Goal: Task Accomplishment & Management: Use online tool/utility

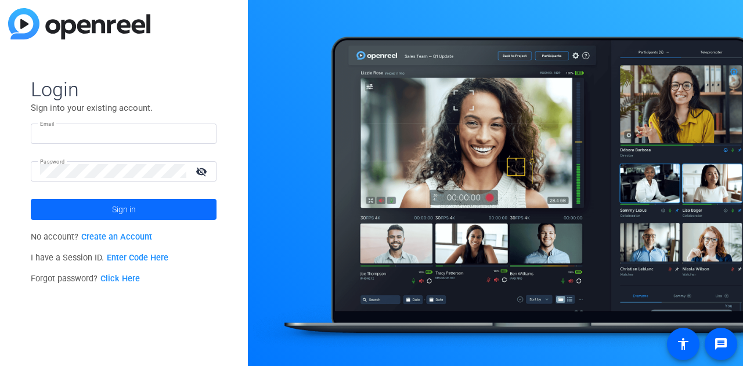
type input "[EMAIL_ADDRESS][DOMAIN_NAME]"
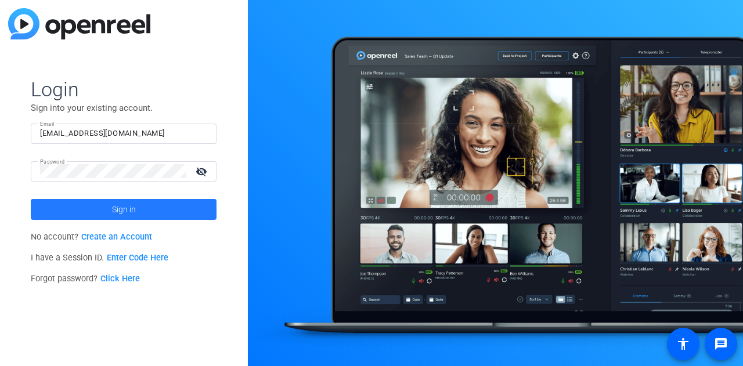
click at [99, 206] on span at bounding box center [124, 210] width 186 height 28
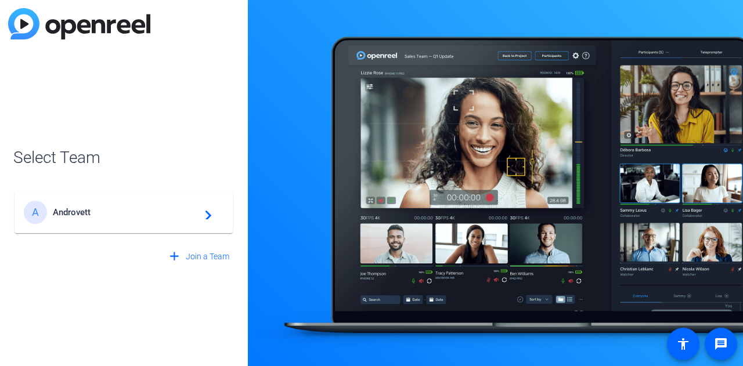
click at [99, 207] on span "Androvett" at bounding box center [125, 212] width 145 height 10
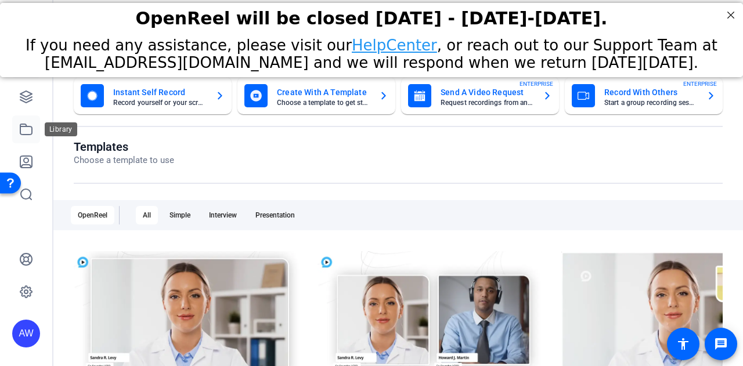
click at [30, 127] on icon at bounding box center [26, 129] width 12 height 10
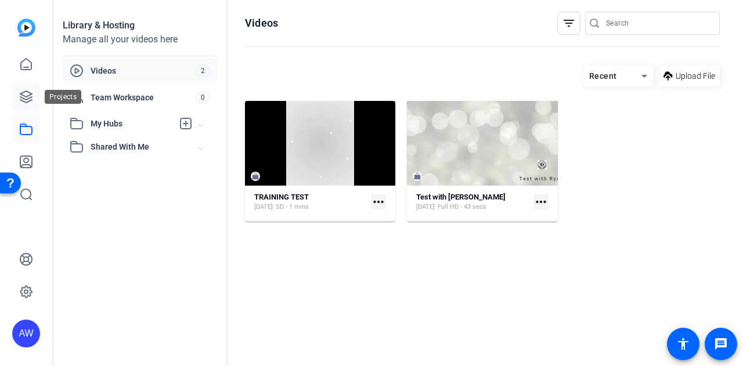
click at [28, 96] on icon at bounding box center [26, 97] width 12 height 12
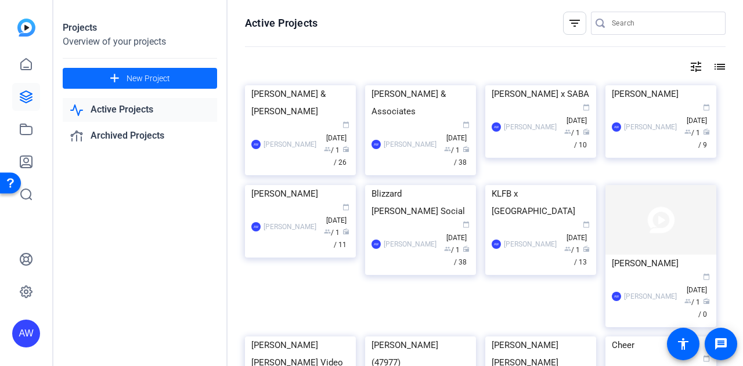
click at [181, 79] on span at bounding box center [140, 78] width 154 height 28
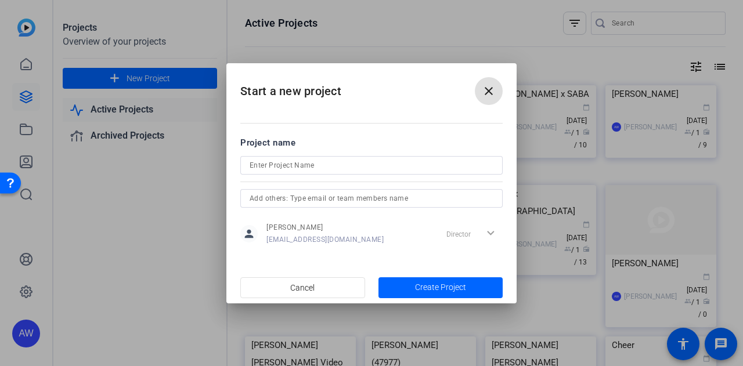
click at [273, 167] on input at bounding box center [372, 165] width 244 height 14
type input "[US_STATE] Legal Awards"
click at [474, 287] on span "button" at bounding box center [440, 288] width 125 height 28
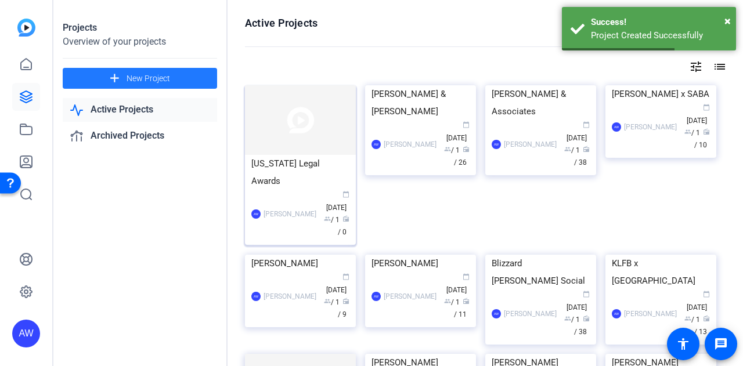
click at [313, 133] on img at bounding box center [300, 120] width 111 height 70
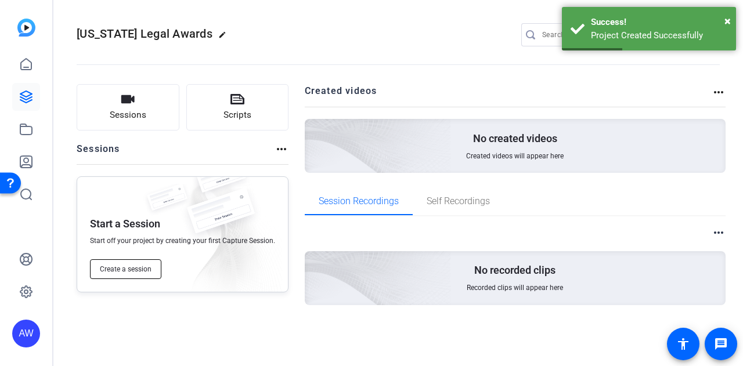
click at [137, 264] on button "Create a session" at bounding box center [125, 269] width 71 height 20
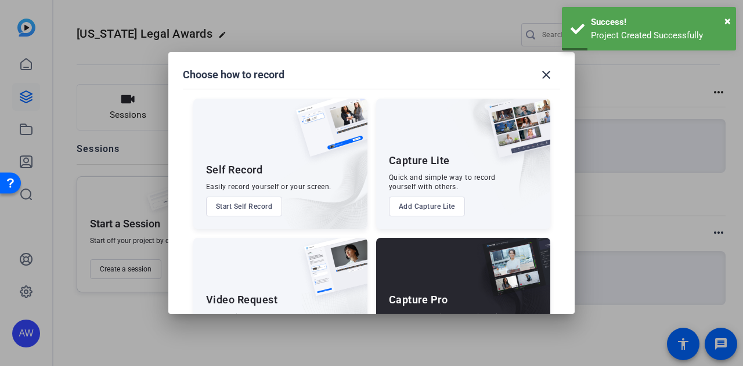
scroll to position [66, 0]
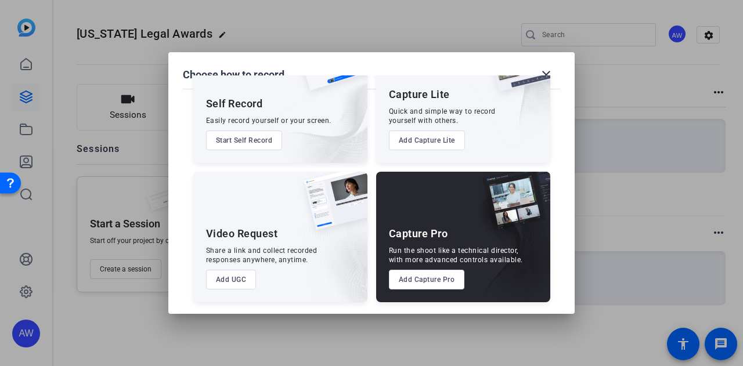
click at [425, 279] on button "Add Capture Pro" at bounding box center [427, 280] width 76 height 20
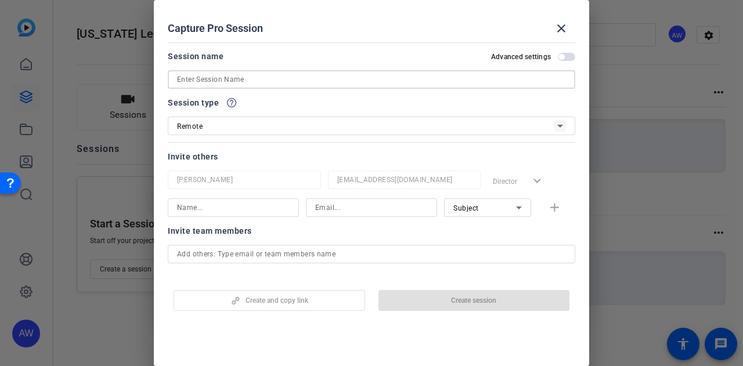
click at [260, 74] on input at bounding box center [371, 80] width 389 height 14
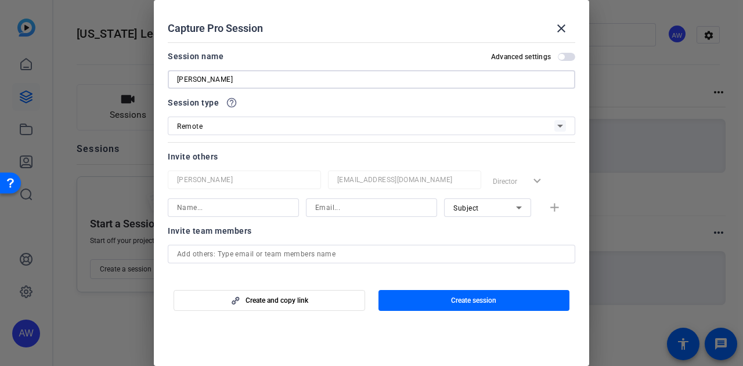
type input "[PERSON_NAME]"
click at [374, 107] on div "Session type help_outline" at bounding box center [371, 103] width 407 height 14
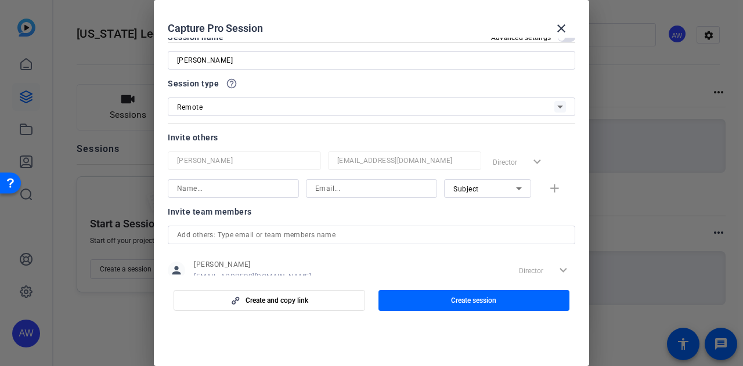
scroll to position [22, 0]
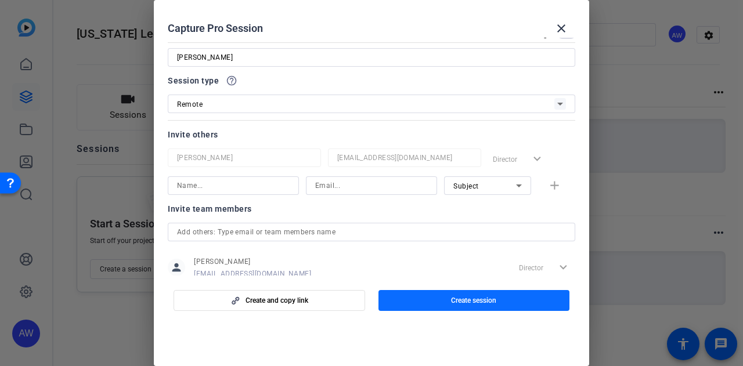
click at [471, 295] on span "button" at bounding box center [474, 301] width 192 height 28
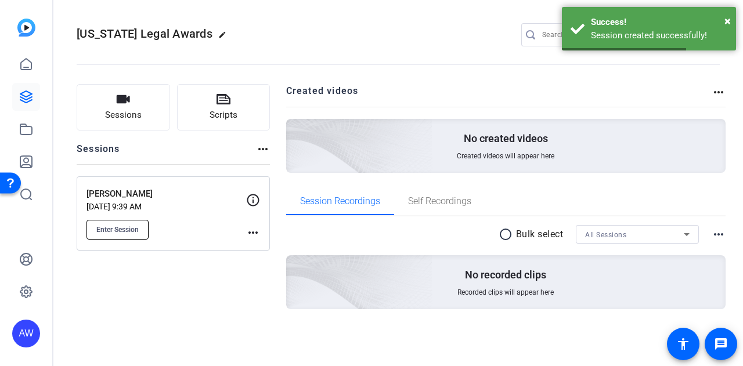
click at [125, 232] on span "Enter Session" at bounding box center [117, 229] width 42 height 9
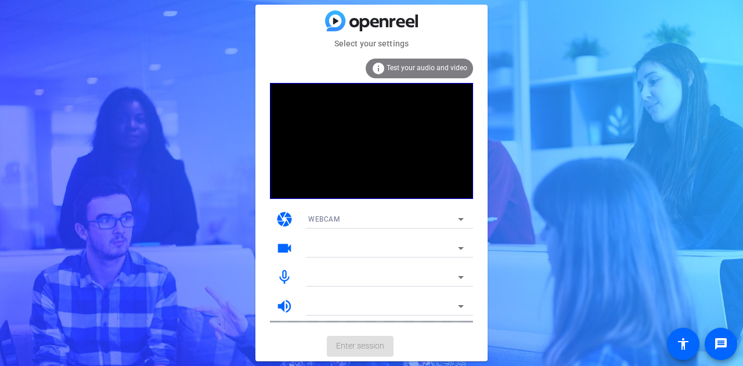
click at [474, 334] on mat-card-actions "Enter session" at bounding box center [371, 346] width 232 height 30
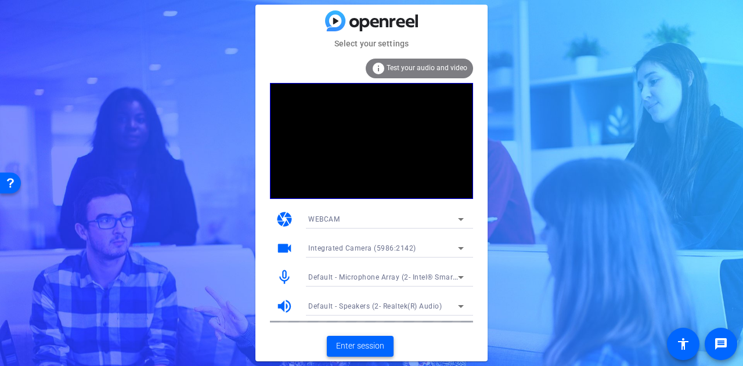
click at [367, 345] on span "Enter session" at bounding box center [360, 346] width 48 height 12
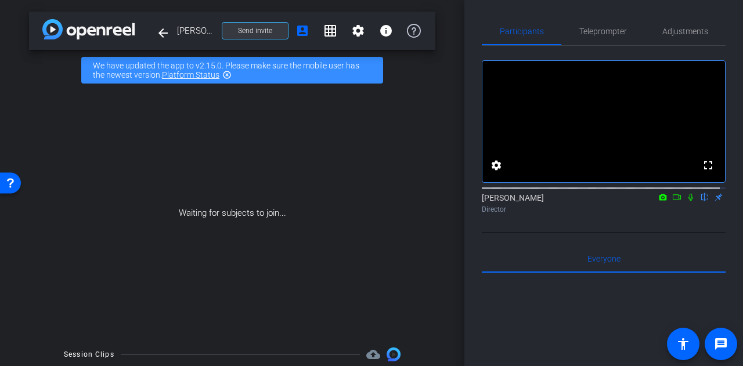
click at [249, 31] on span "Send invite" at bounding box center [255, 30] width 34 height 9
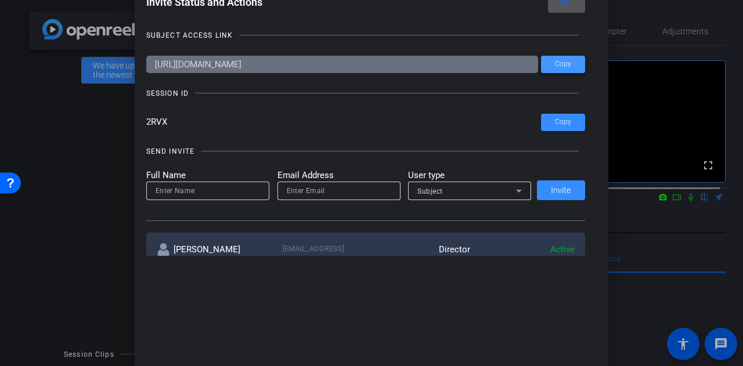
click at [557, 67] on span "Copy" at bounding box center [563, 64] width 16 height 9
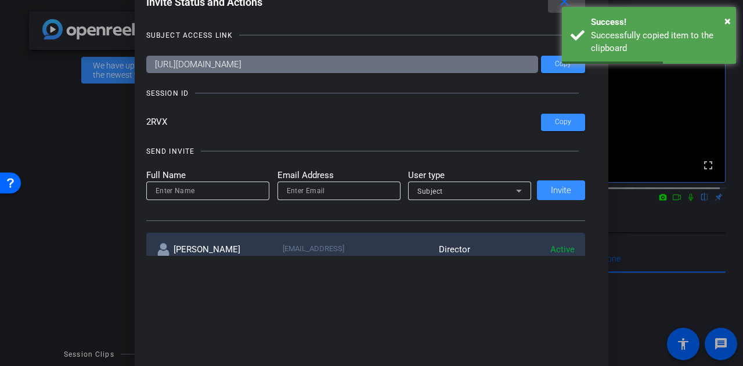
click at [564, 1] on mat-icon "close" at bounding box center [564, 2] width 15 height 15
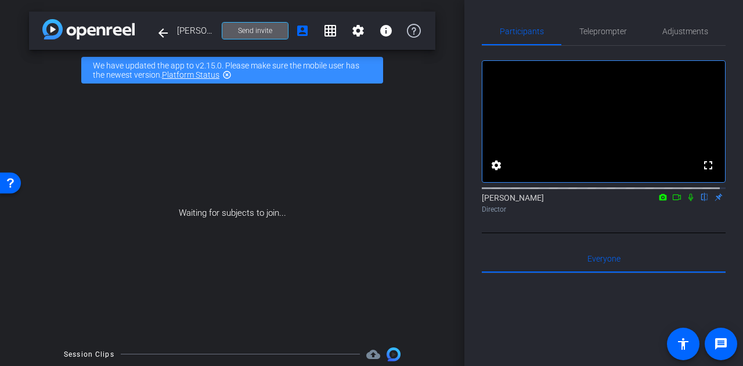
click at [251, 38] on span at bounding box center [255, 31] width 66 height 28
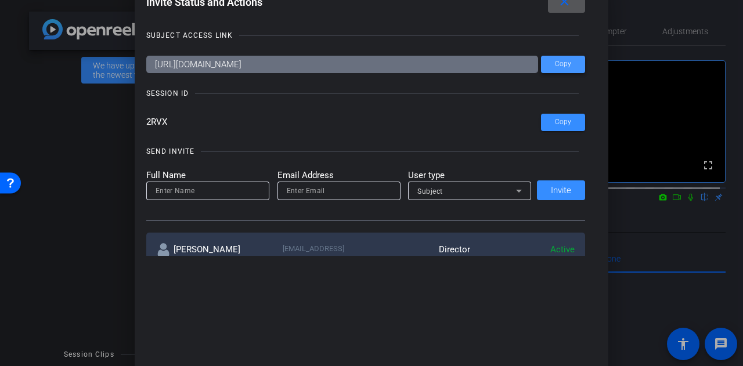
click at [558, 70] on span at bounding box center [563, 64] width 44 height 28
click at [568, 60] on span "Copy" at bounding box center [563, 64] width 16 height 9
click at [572, 5] on mat-icon "close" at bounding box center [564, 2] width 15 height 15
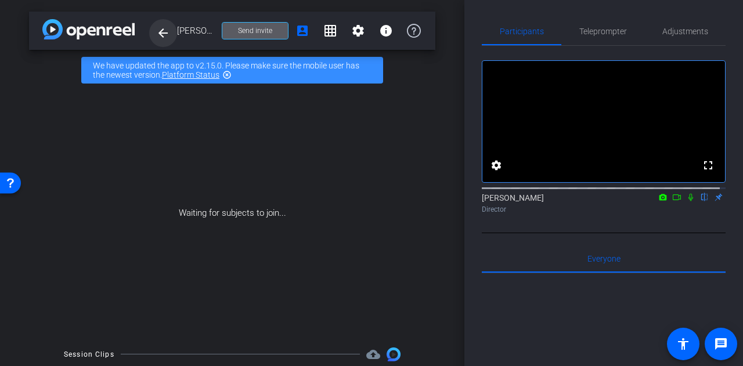
click at [160, 30] on mat-icon "arrow_back" at bounding box center [163, 33] width 14 height 14
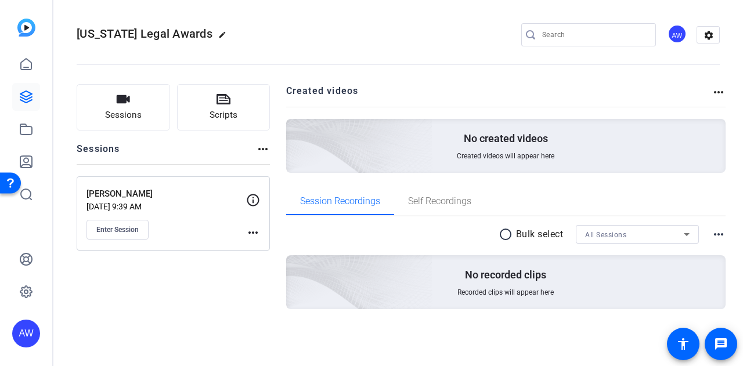
click at [137, 305] on div "Sessions Scripts Sessions more_horiz Mo [PERSON_NAME] [DATE] 9:39 AM Enter Sess…" at bounding box center [173, 215] width 193 height 262
